Goal: Navigation & Orientation: Find specific page/section

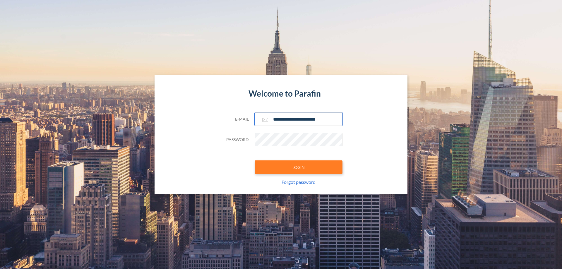
type input "**********"
click at [299, 167] on button "LOGIN" at bounding box center [299, 166] width 88 height 13
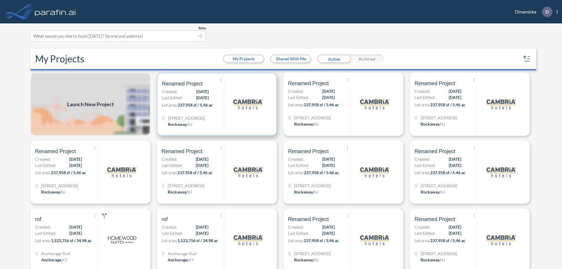
scroll to position [1, 0]
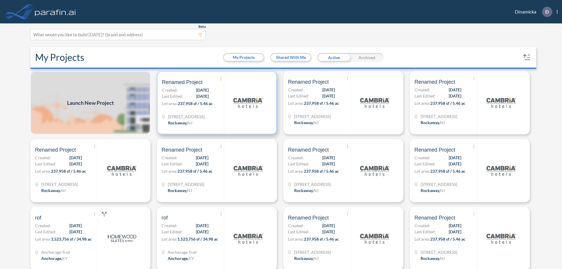
click at [216, 103] on p "Lot area: 237,958 sf / 5.46 ac" at bounding box center [193, 104] width 62 height 8
